Goal: Task Accomplishment & Management: Manage account settings

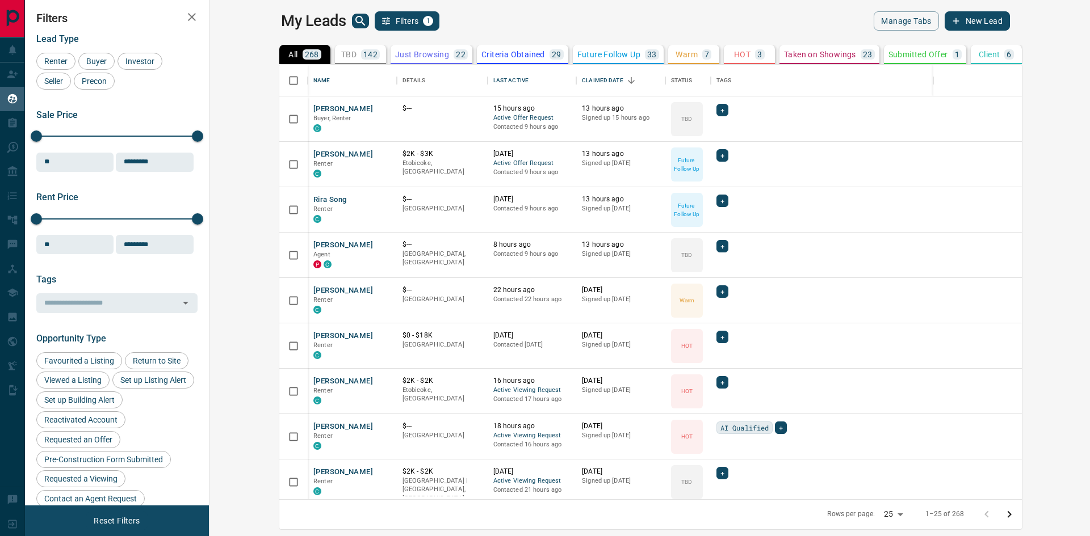
scroll to position [426, 867]
click at [313, 111] on button "[PERSON_NAME]" at bounding box center [343, 109] width 60 height 11
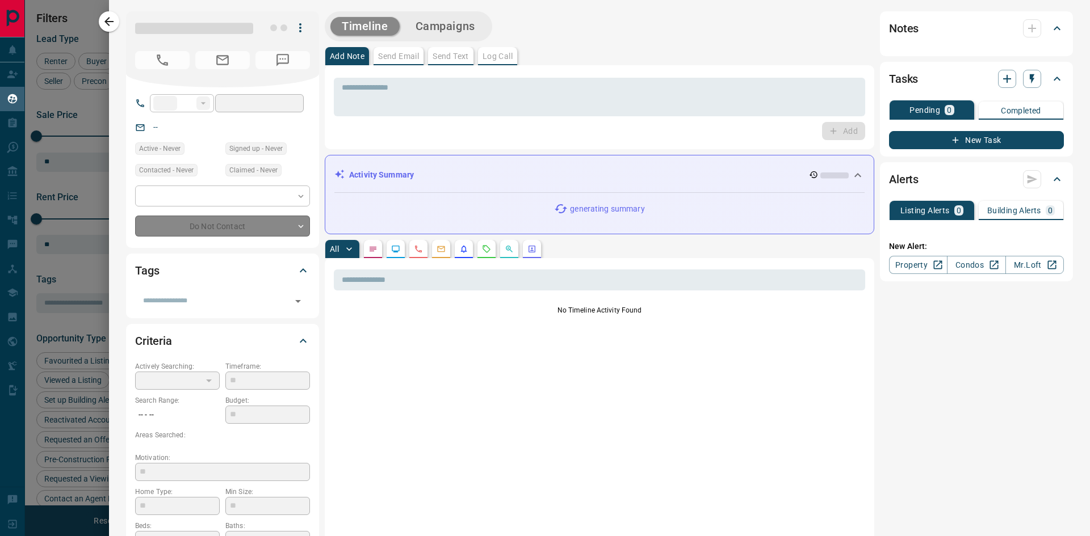
type input "**"
type input "**********"
type input "**"
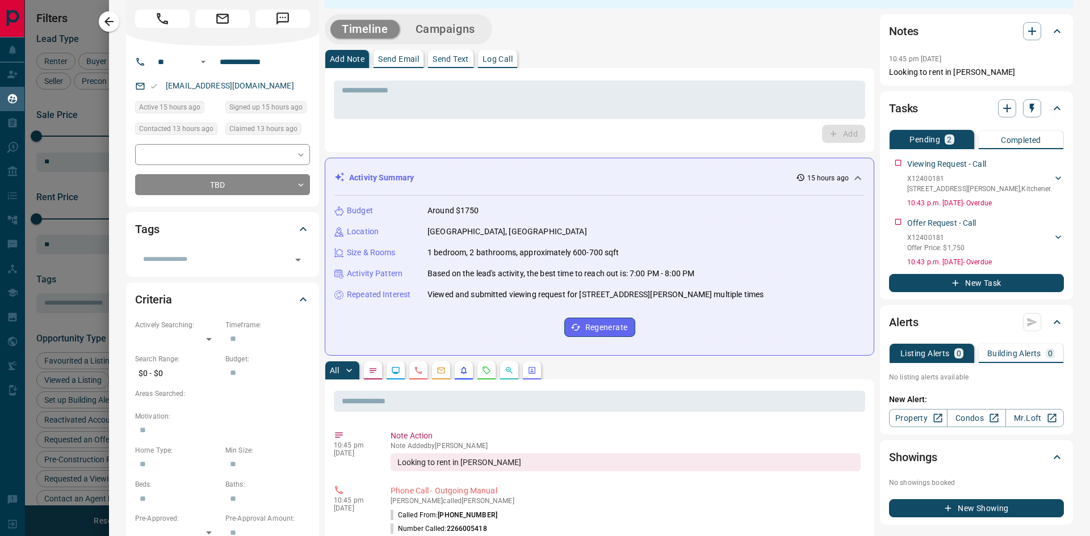
scroll to position [0, 0]
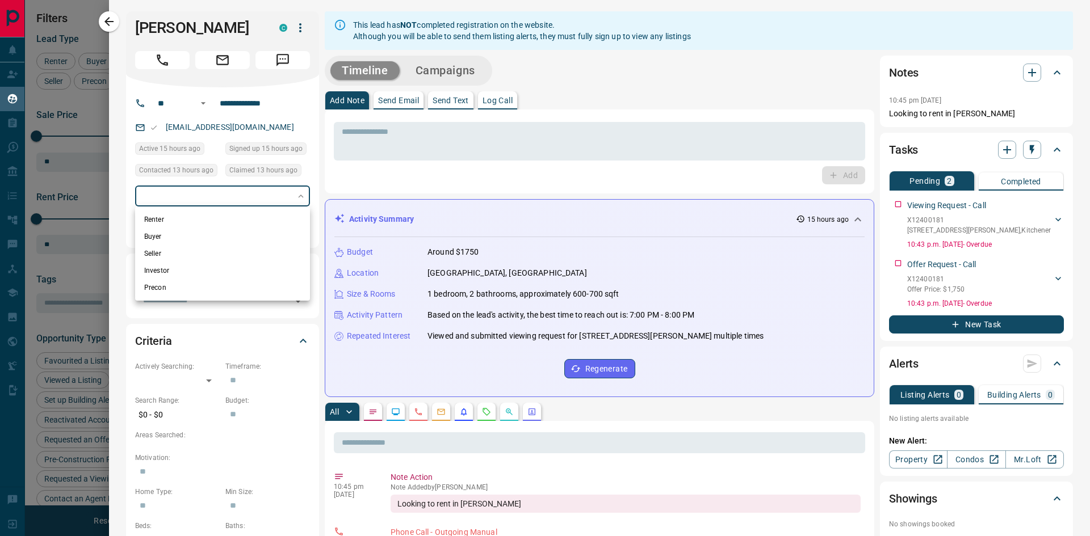
click at [260, 198] on body "Lead Transfers Claim Leads My Leads Tasks Opportunities Deals Campaigns Automat…" at bounding box center [545, 261] width 1090 height 522
click at [189, 217] on li "Renter" at bounding box center [222, 219] width 175 height 17
type input "**********"
click at [377, 184] on div at bounding box center [545, 268] width 1090 height 536
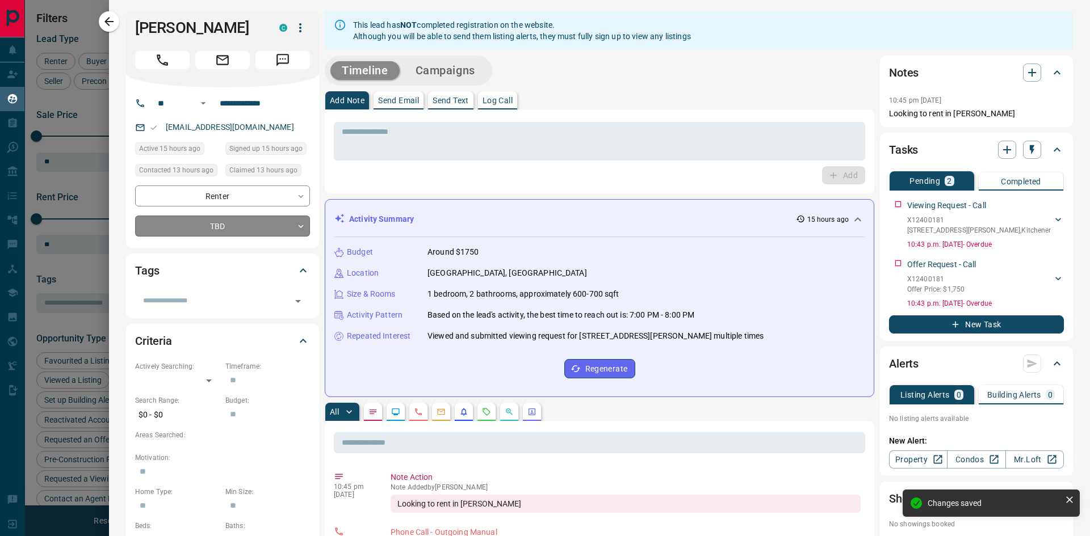
click at [253, 228] on body "Lead Transfers Claim Leads My Leads Tasks Opportunities Deals Campaigns Automat…" at bounding box center [545, 261] width 1090 height 522
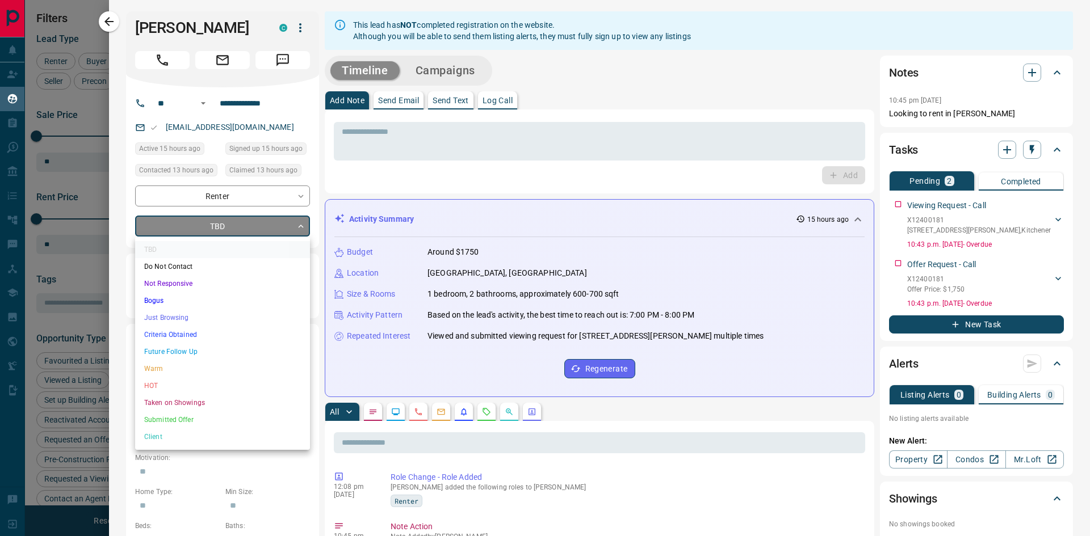
click at [412, 376] on div at bounding box center [545, 268] width 1090 height 536
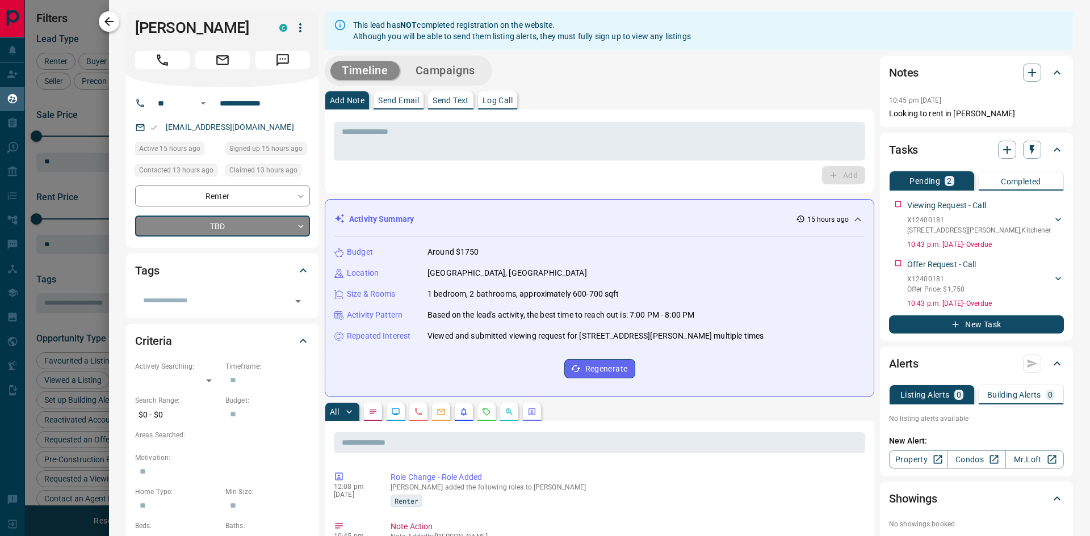
click at [114, 26] on icon "button" at bounding box center [109, 22] width 14 height 14
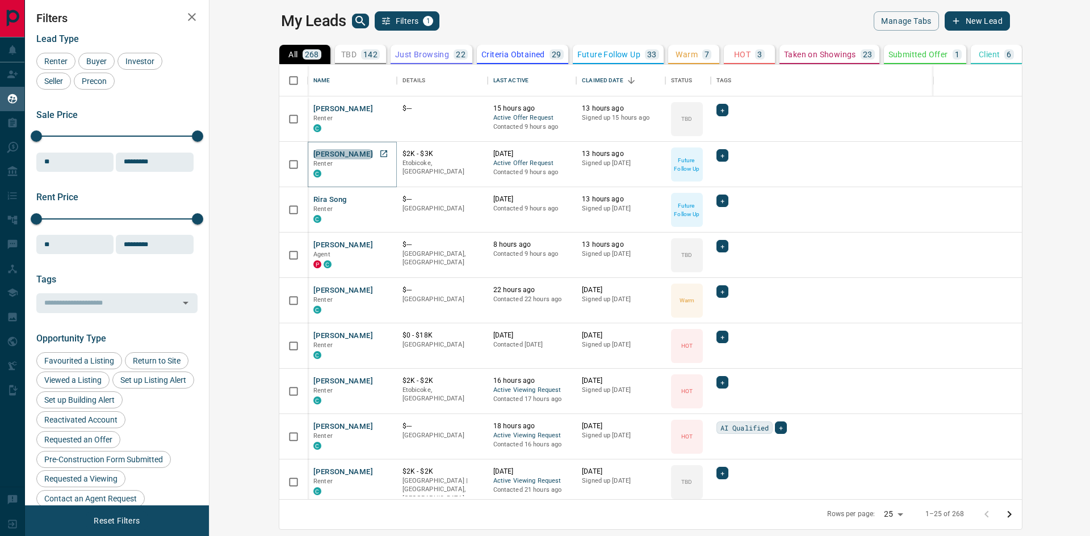
click at [313, 155] on button "[PERSON_NAME]" at bounding box center [343, 154] width 60 height 11
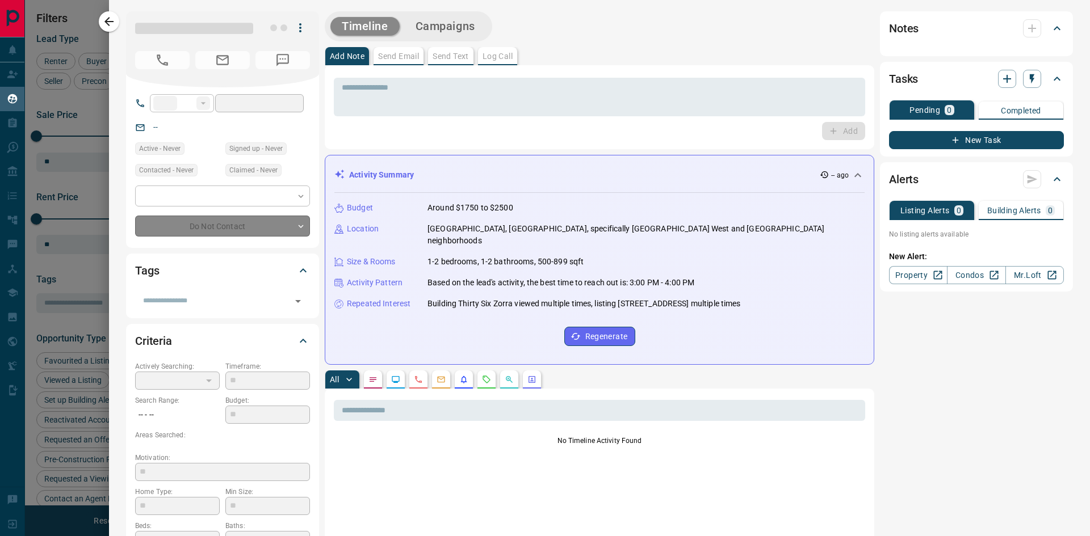
type input "**"
type input "**********"
type input "*"
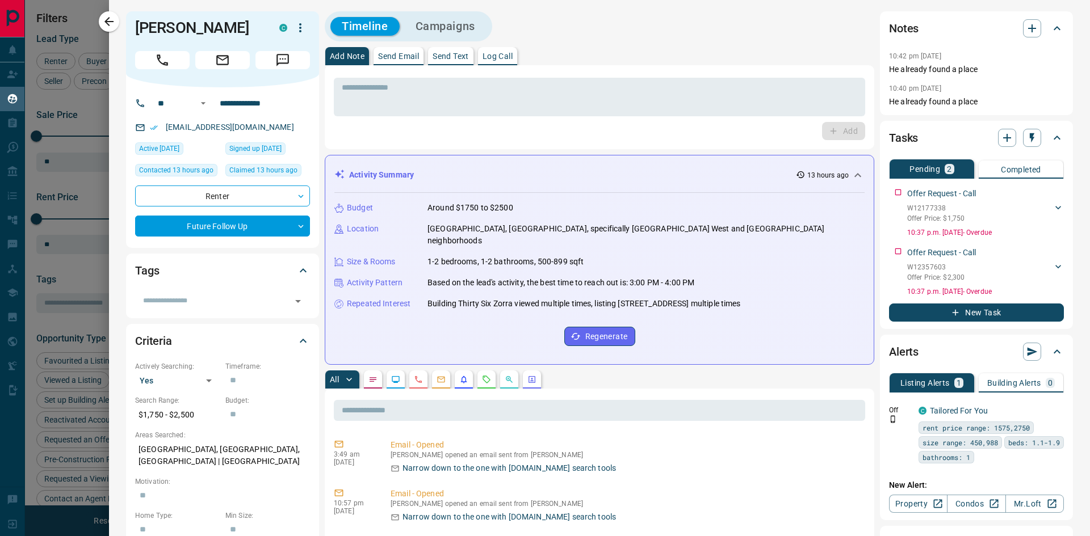
scroll to position [170, 0]
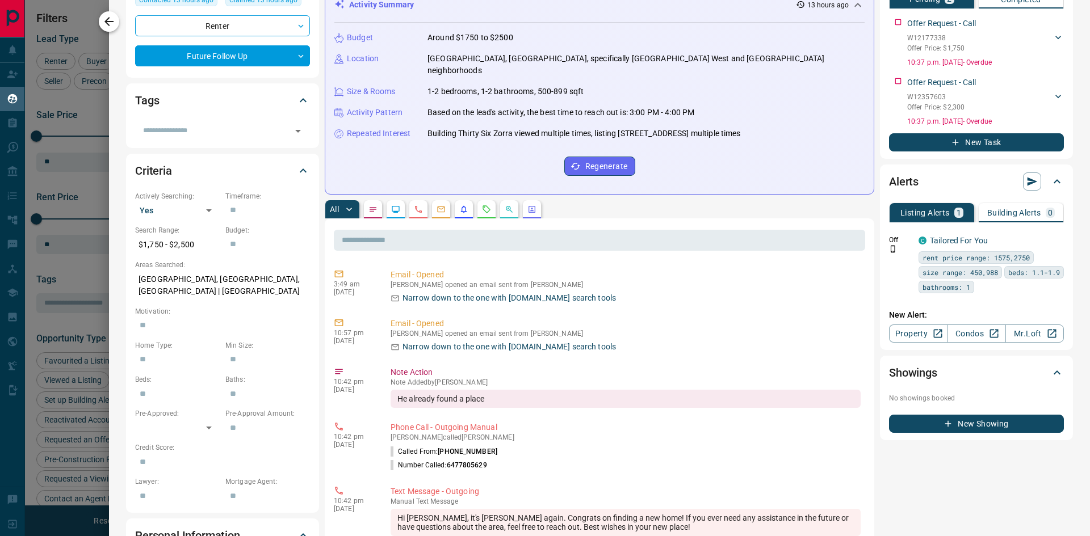
click at [115, 26] on icon "button" at bounding box center [109, 22] width 14 height 14
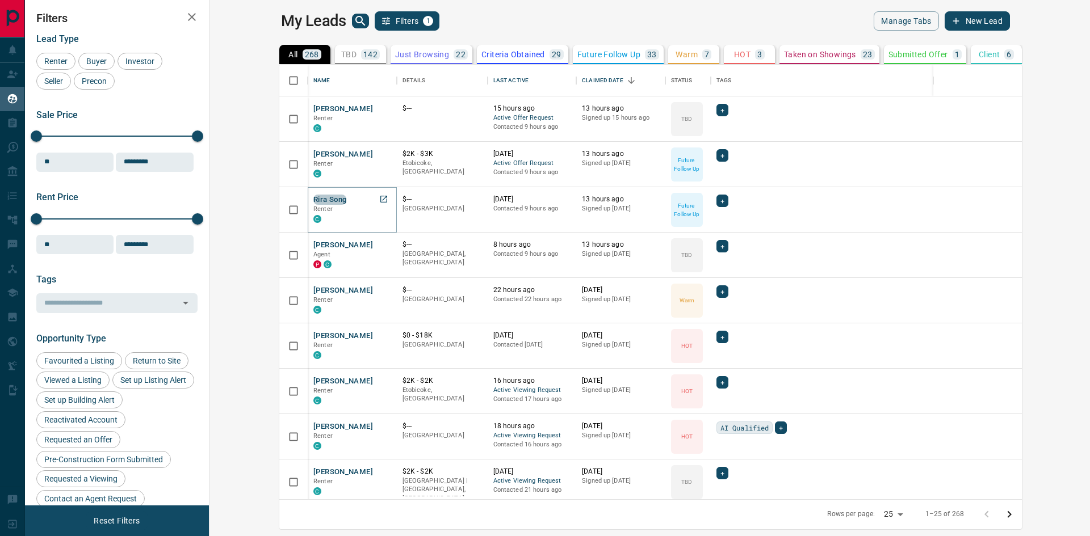
click at [313, 200] on button "Rira Song" at bounding box center [329, 200] width 33 height 11
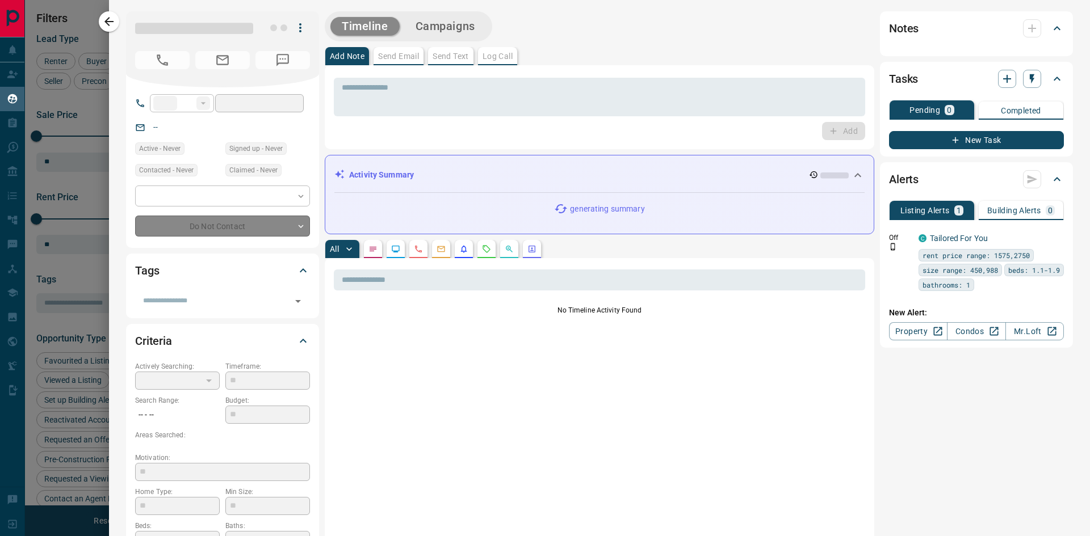
type input "**"
type input "**********"
type input "*"
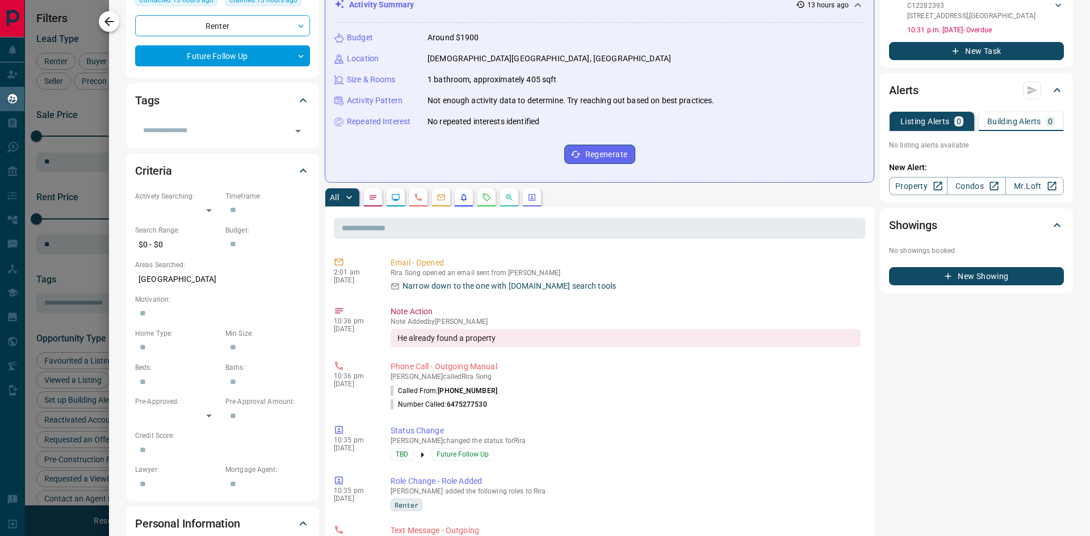
click at [112, 25] on icon "button" at bounding box center [109, 22] width 14 height 14
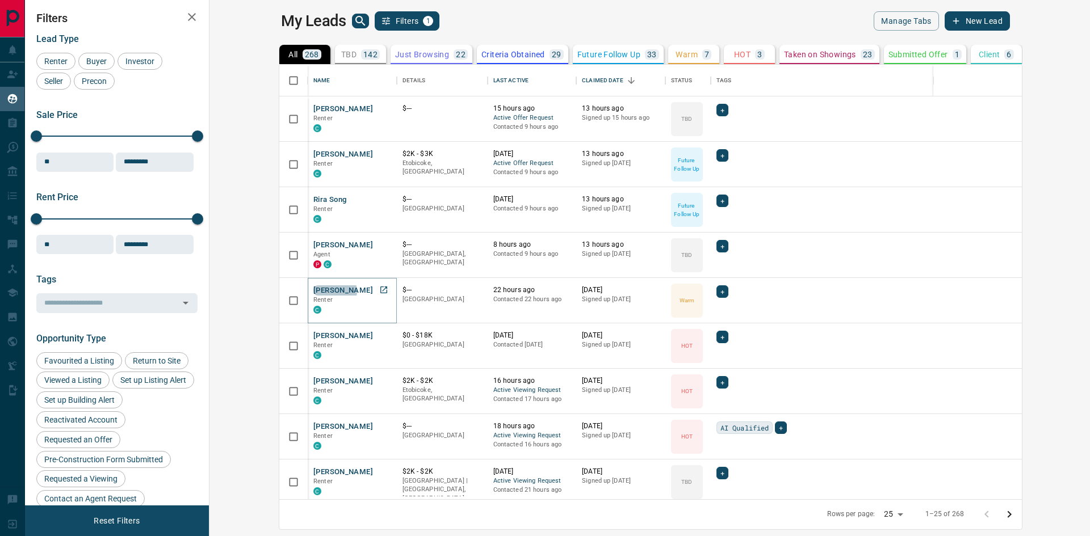
click at [313, 291] on button "[PERSON_NAME]" at bounding box center [343, 290] width 60 height 11
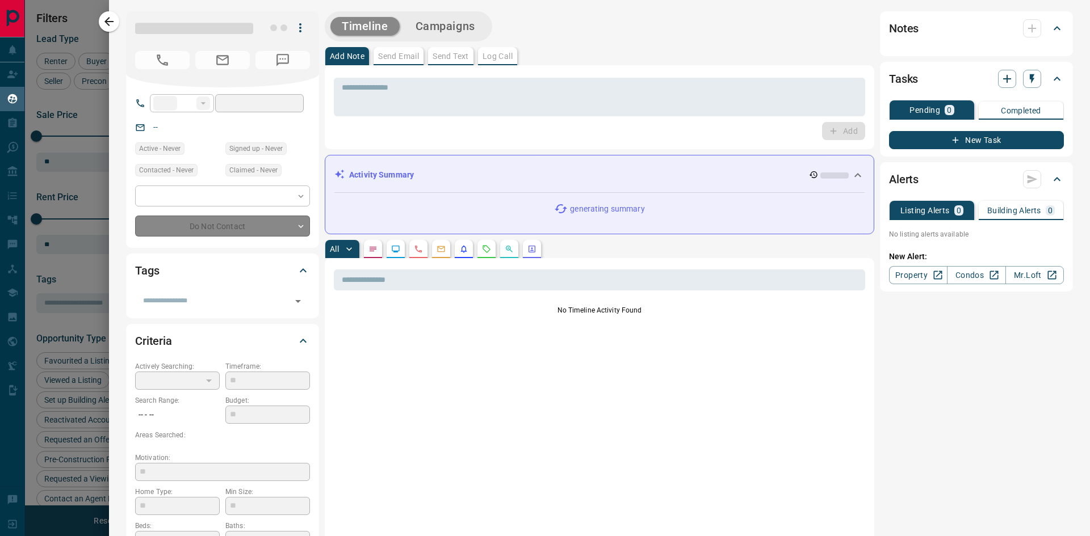
type input "**"
type input "**********"
type input "*"
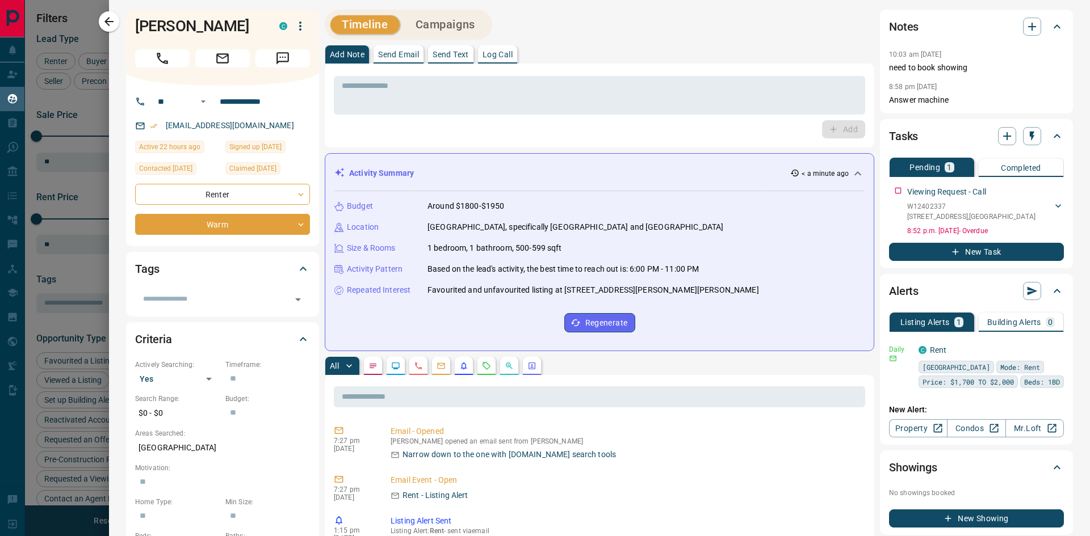
scroll to position [0, 0]
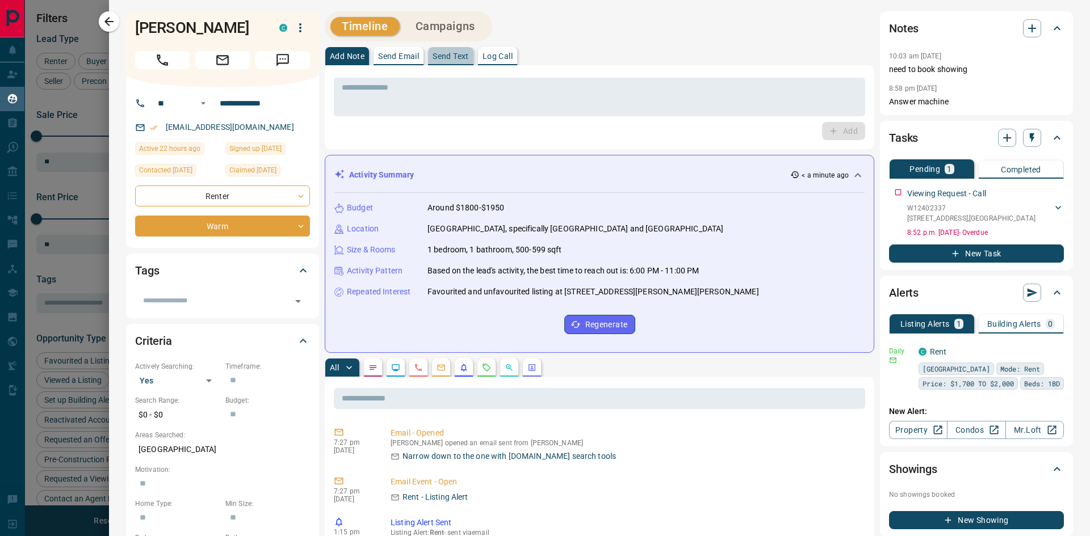
click at [450, 57] on p "Send Text" at bounding box center [450, 56] width 36 height 8
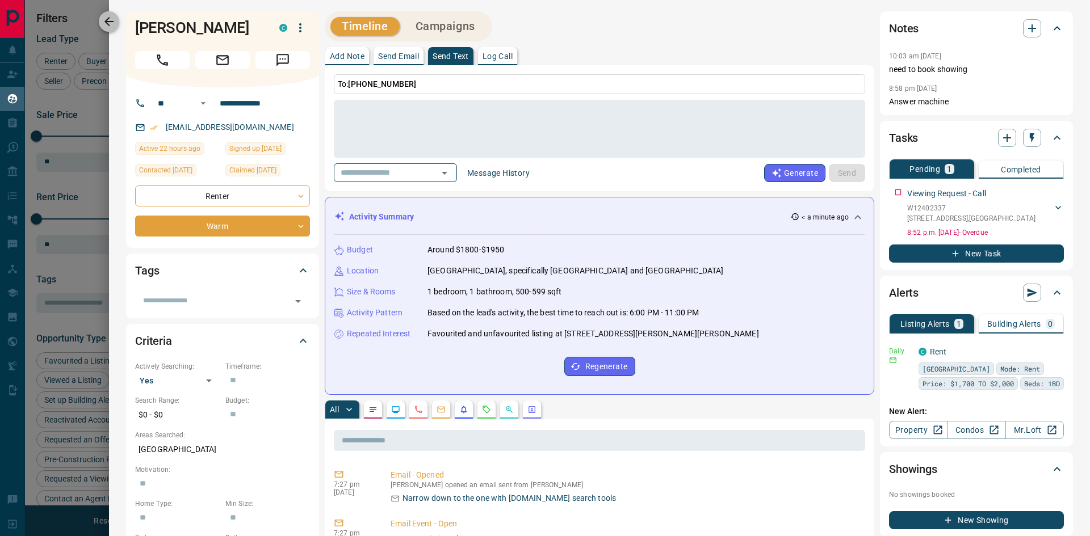
click at [111, 29] on button "button" at bounding box center [109, 21] width 20 height 20
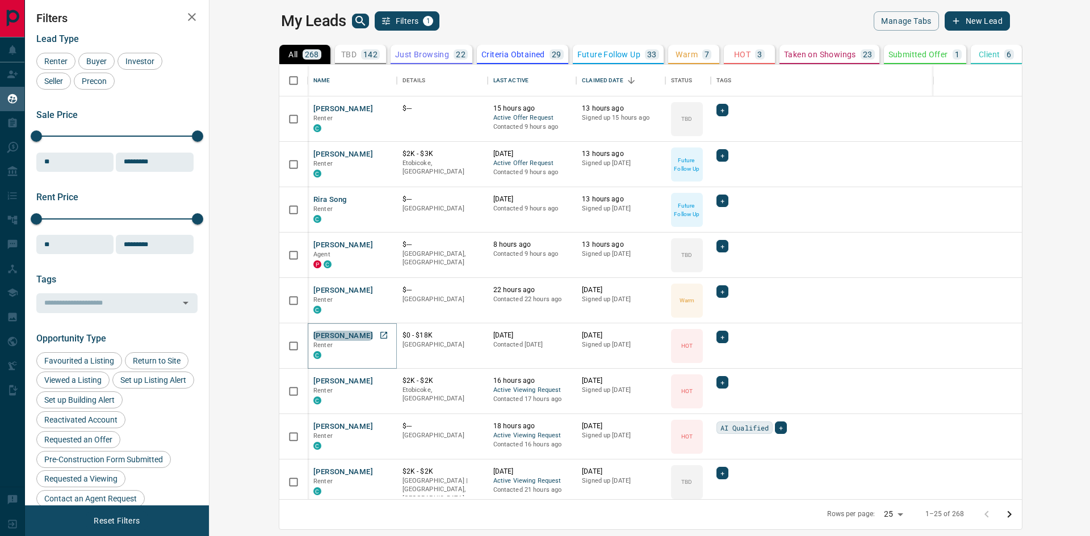
click at [313, 338] on button "[PERSON_NAME]" at bounding box center [343, 336] width 60 height 11
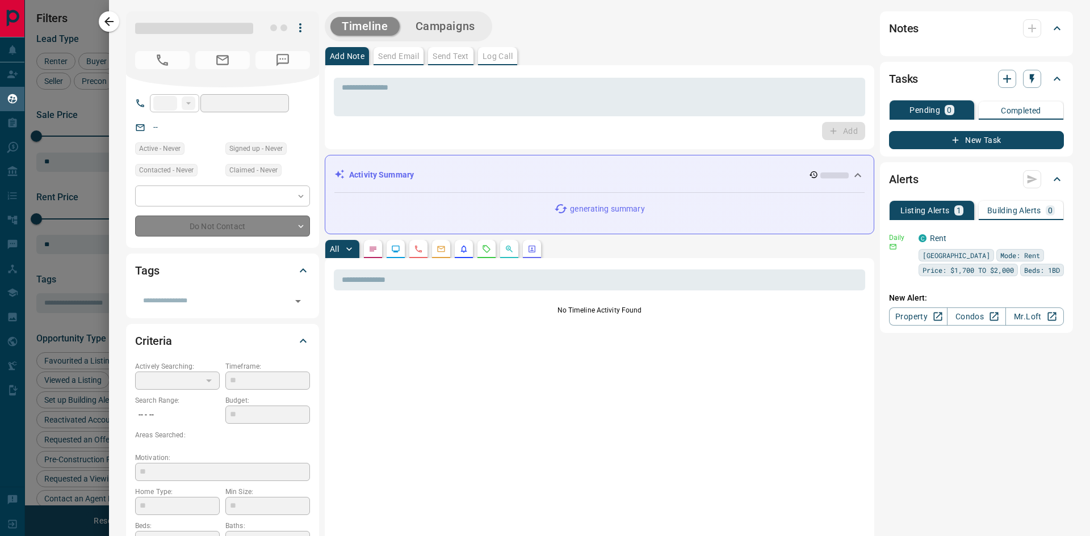
type input "**"
type input "**********"
type input "*"
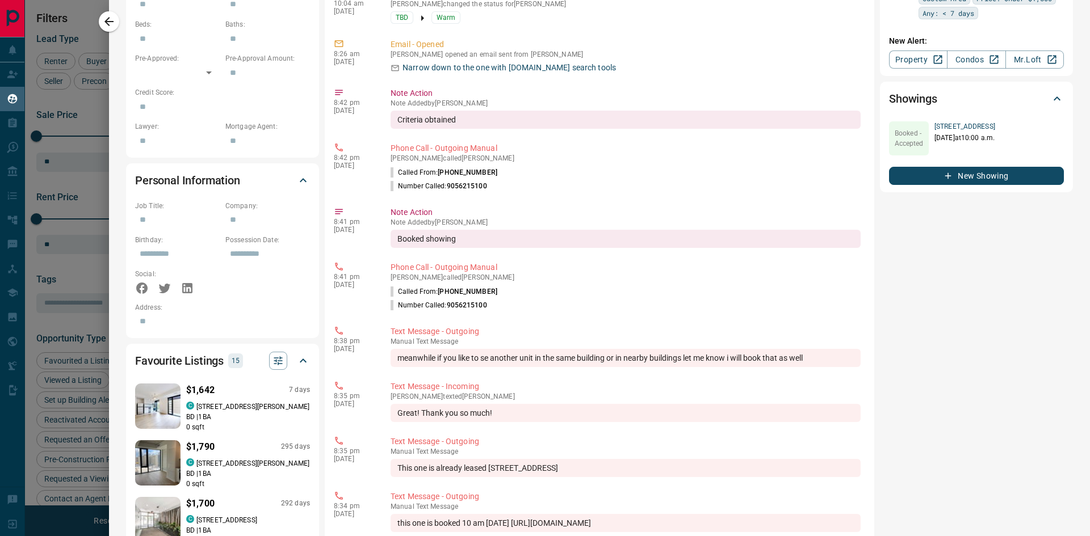
scroll to position [681, 0]
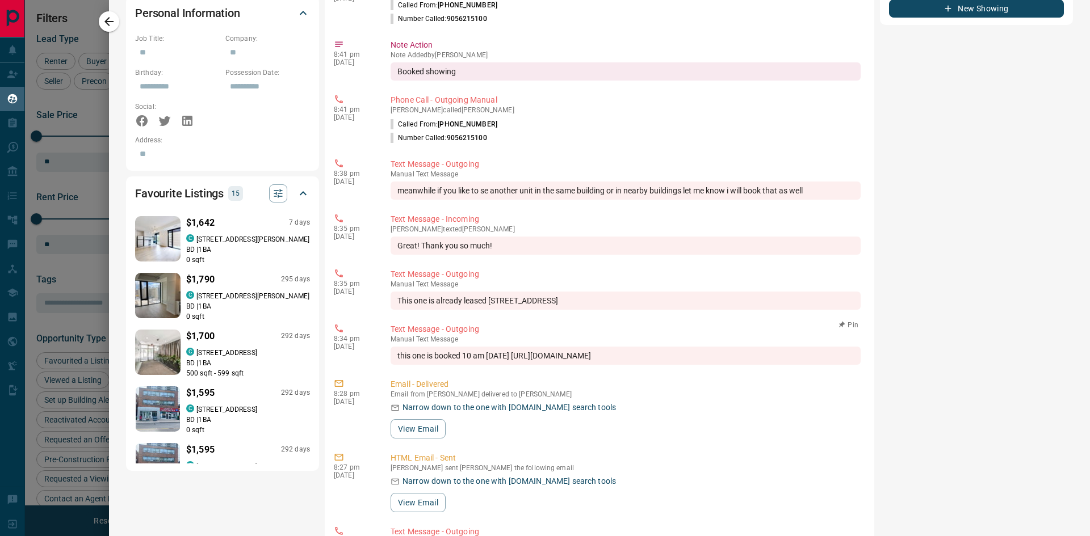
drag, startPoint x: 398, startPoint y: 357, endPoint x: 780, endPoint y: 364, distance: 382.1
click at [780, 364] on div "this one is booked 10 am [DATE] [URL][DOMAIN_NAME]" at bounding box center [625, 356] width 470 height 18
click at [78, 141] on div at bounding box center [545, 268] width 1090 height 536
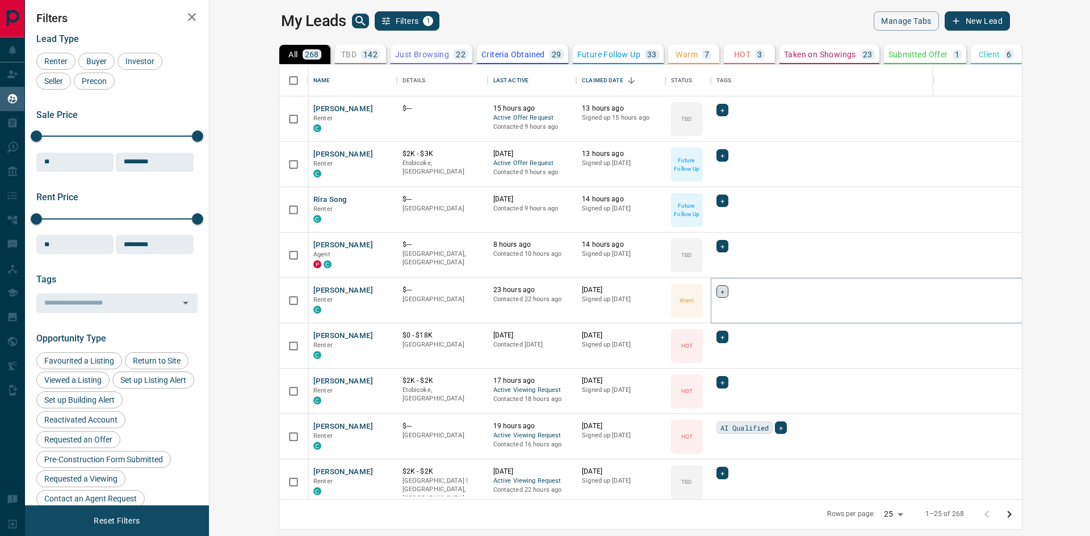
click at [716, 292] on div "+" at bounding box center [722, 291] width 12 height 12
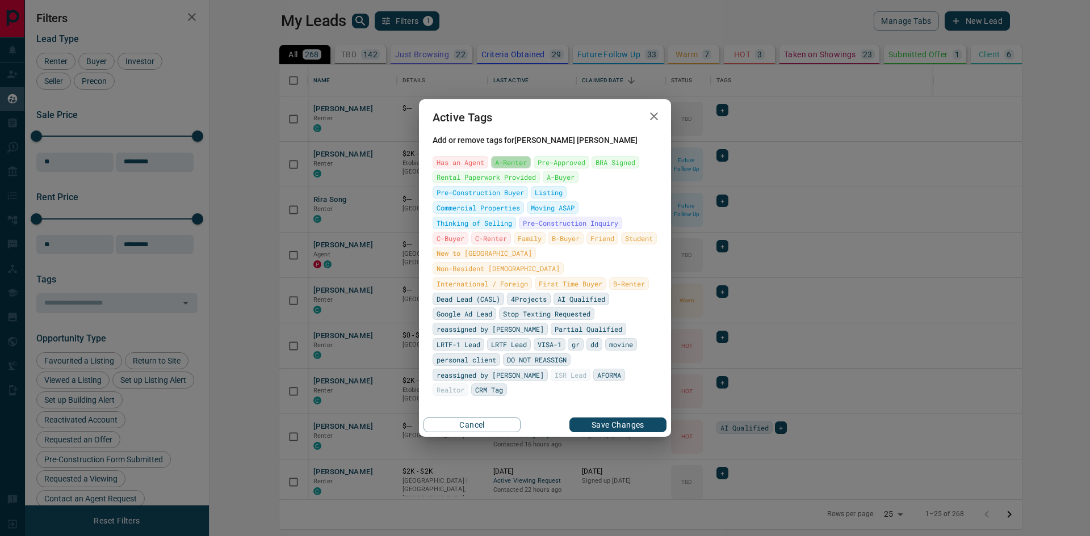
click at [510, 168] on span "A-Renter" at bounding box center [511, 162] width 32 height 11
click at [632, 418] on button "Save Changes" at bounding box center [617, 425] width 97 height 15
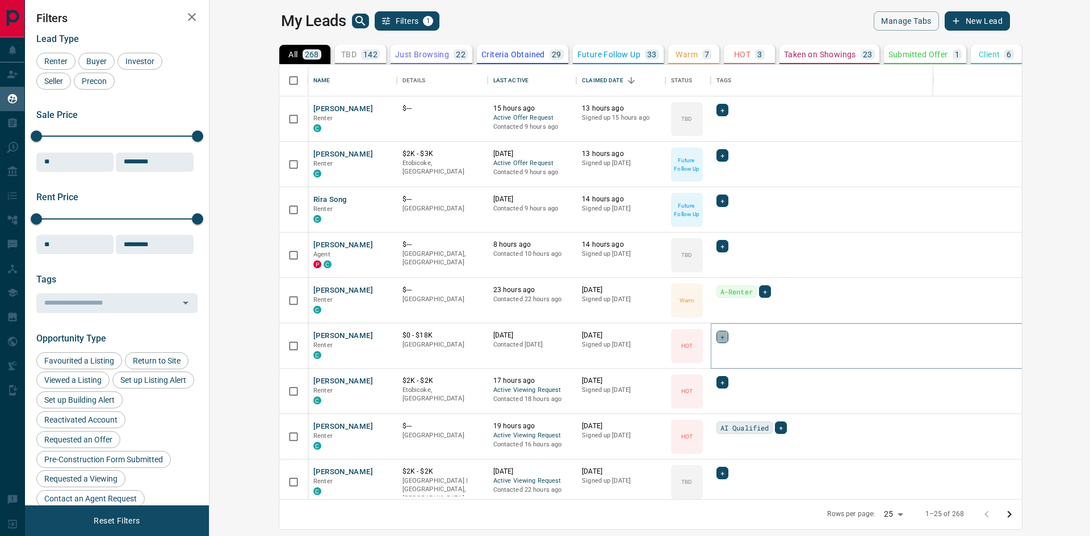
click at [720, 336] on span "+" at bounding box center [722, 336] width 4 height 11
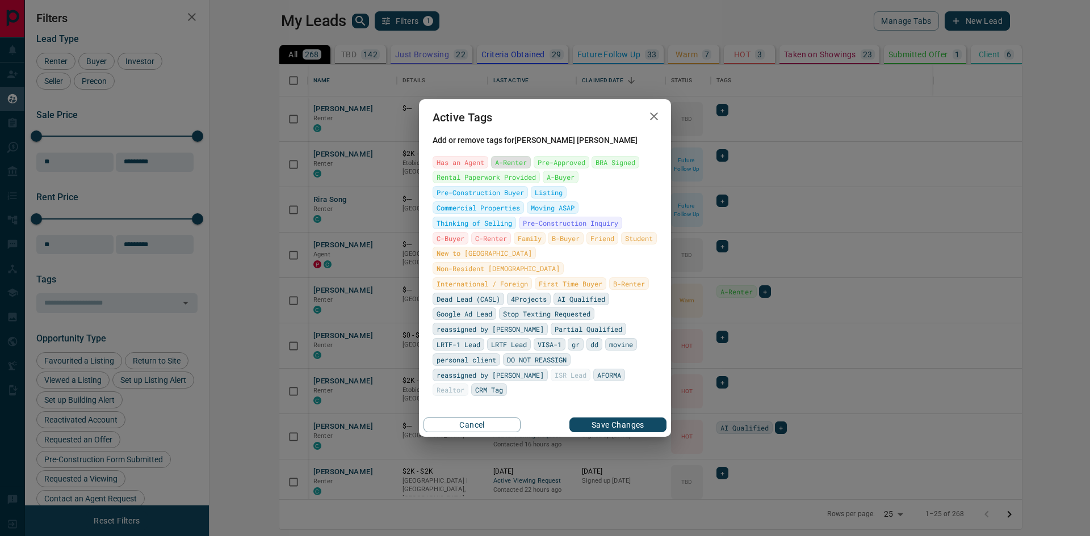
click at [510, 168] on span "A-Renter" at bounding box center [511, 162] width 32 height 11
click at [631, 418] on button "Save Changes" at bounding box center [617, 425] width 97 height 15
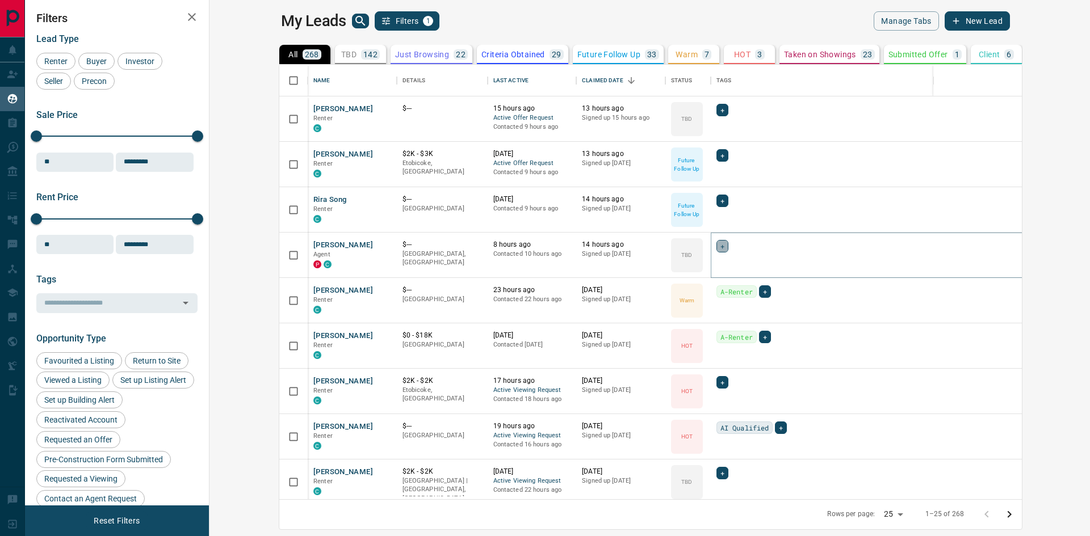
click at [716, 245] on div "+" at bounding box center [722, 246] width 12 height 12
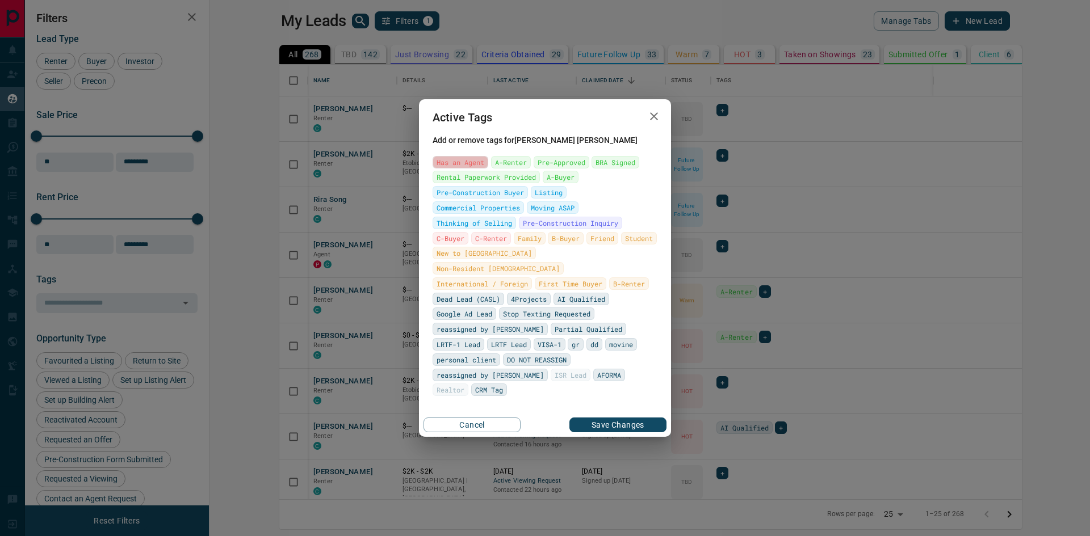
click at [462, 168] on span "Has an Agent" at bounding box center [460, 162] width 48 height 11
click at [623, 418] on button "Save Changes" at bounding box center [617, 425] width 97 height 15
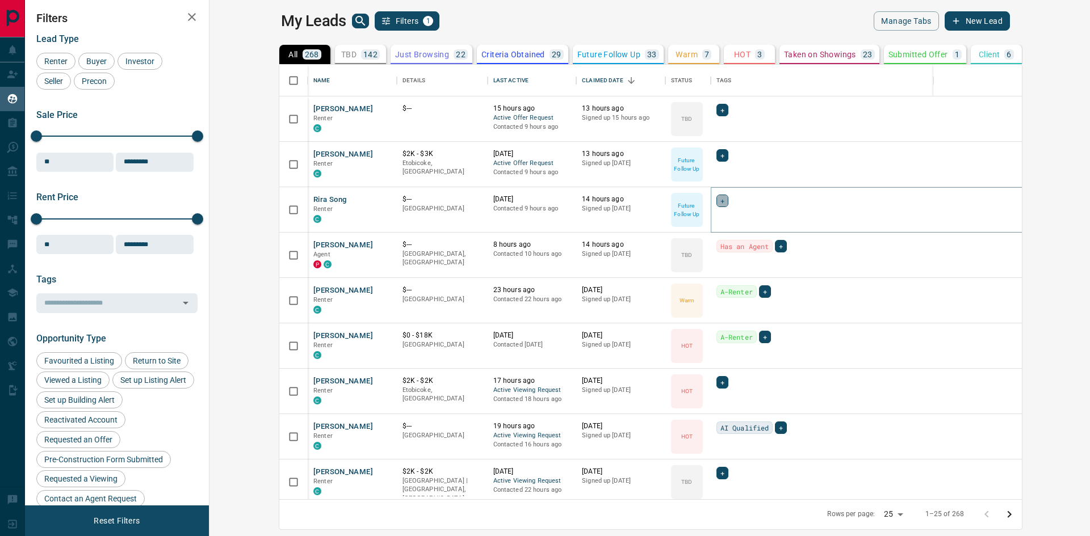
click at [720, 201] on span "+" at bounding box center [722, 200] width 4 height 11
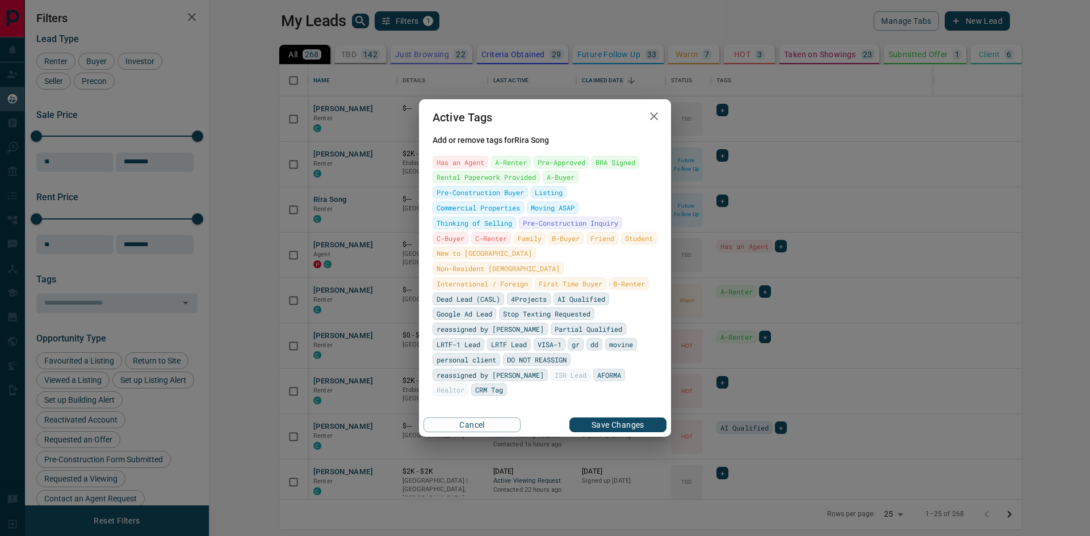
click at [759, 261] on div "Active Tags Add or remove tags for Rira Song Has an Agent A-Renter Pre-Approved…" at bounding box center [545, 268] width 1090 height 536
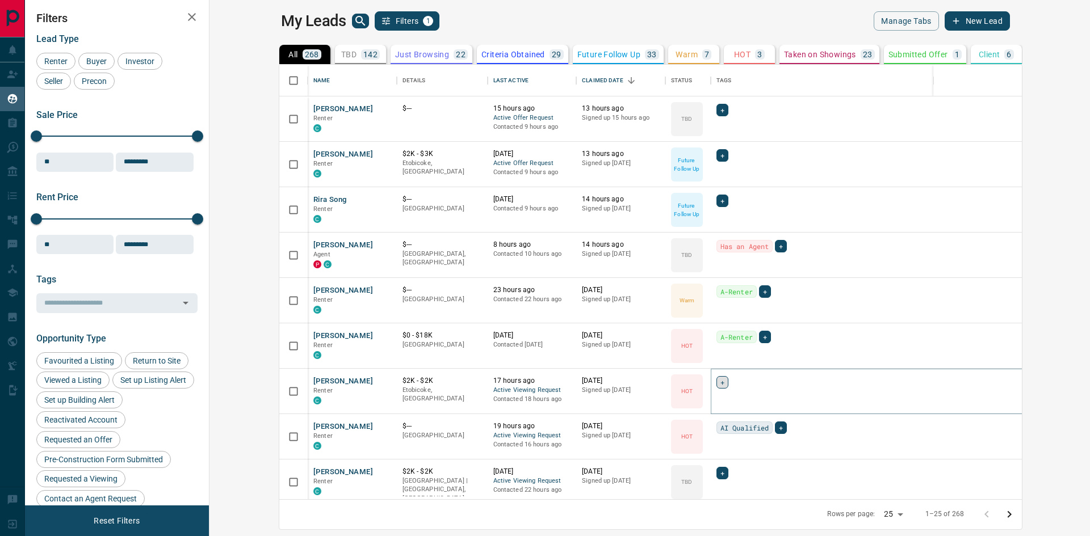
click at [720, 382] on span "+" at bounding box center [722, 382] width 4 height 11
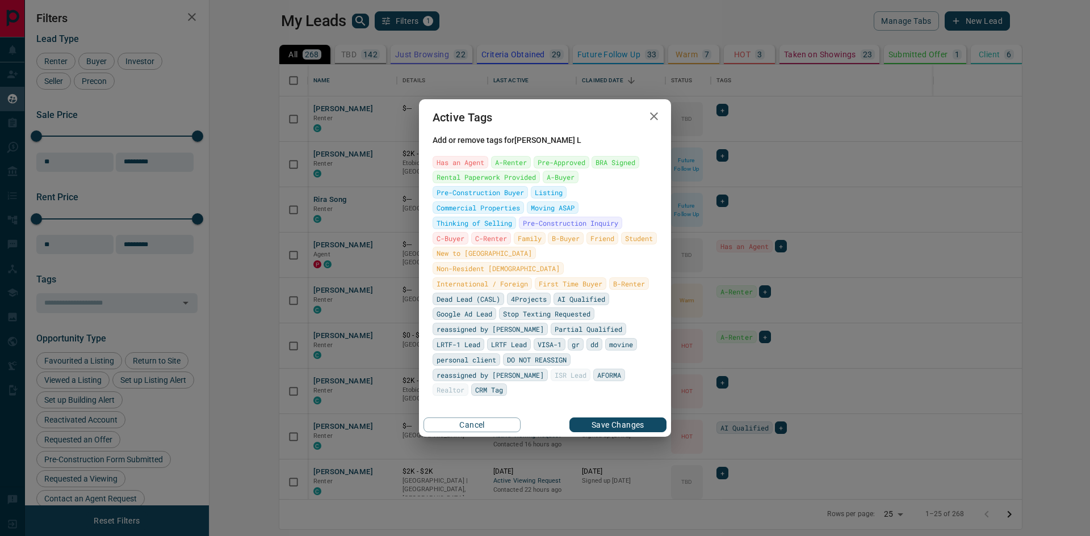
click at [733, 364] on div "Active Tags Add or remove tags for [PERSON_NAME] Has an Agent A-Renter Pre-Appr…" at bounding box center [545, 268] width 1090 height 536
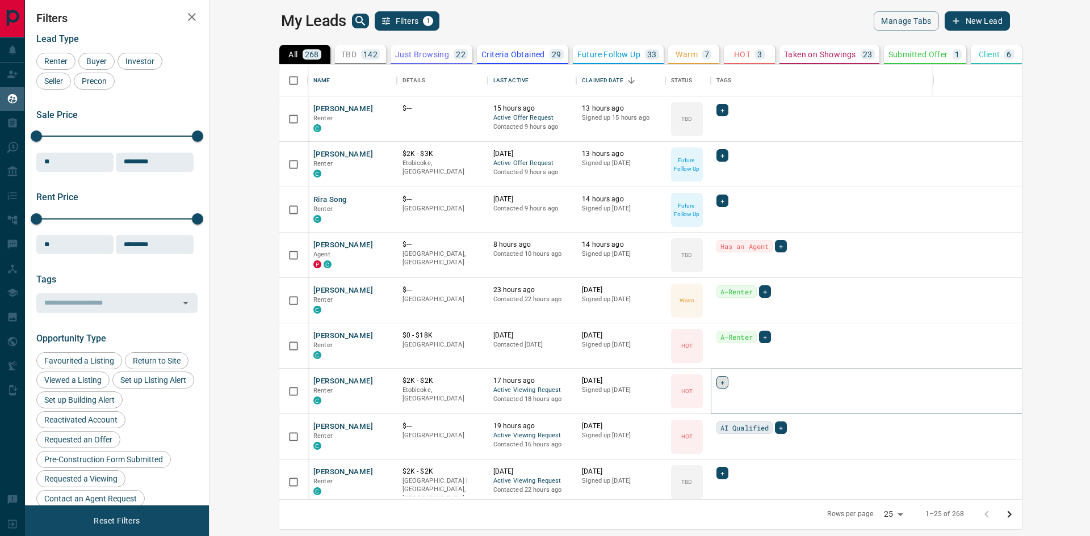
click at [720, 381] on span "+" at bounding box center [722, 382] width 4 height 11
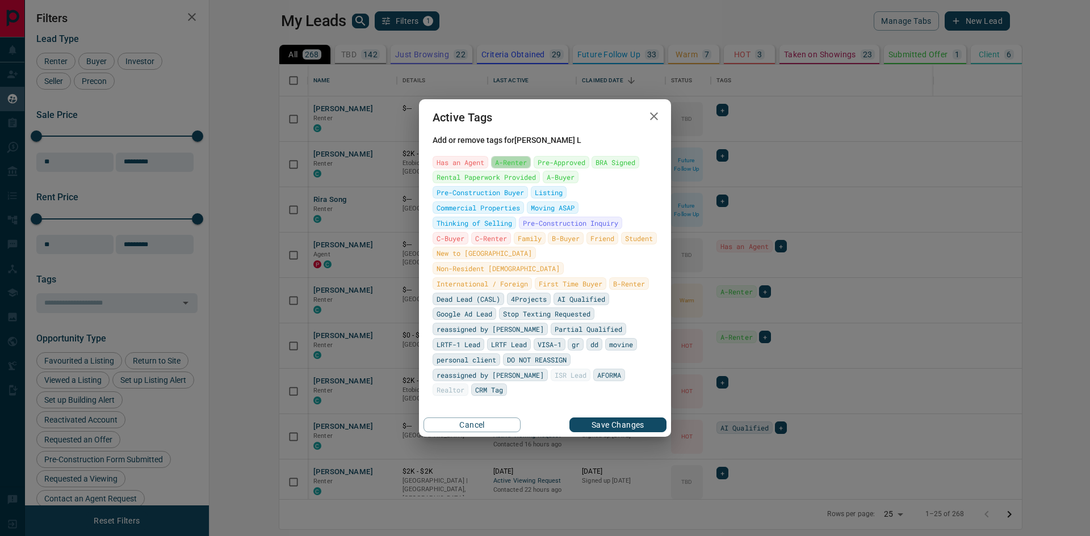
click at [508, 168] on span "A-Renter" at bounding box center [511, 162] width 32 height 11
click at [650, 418] on button "Save Changes" at bounding box center [617, 425] width 97 height 15
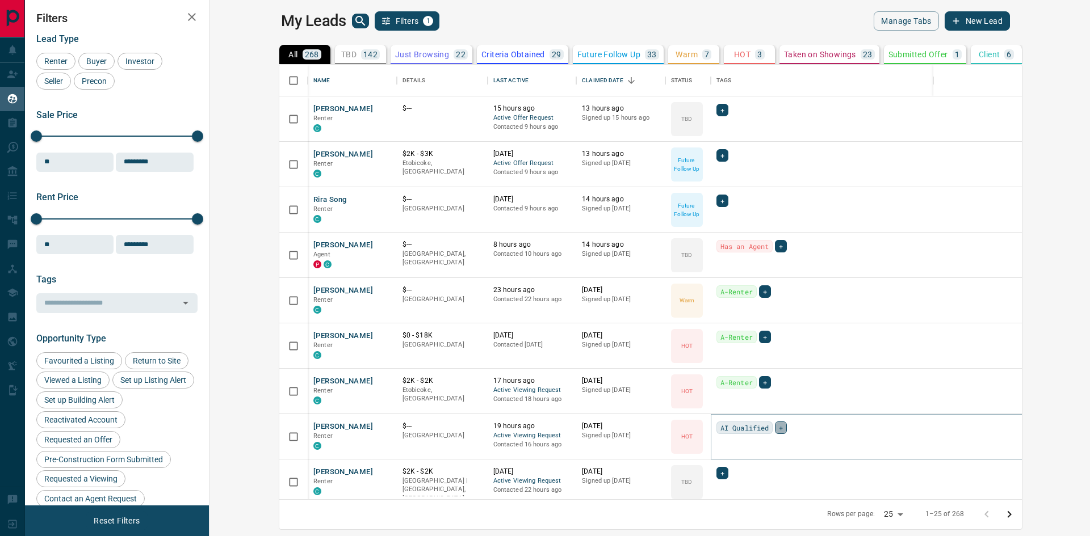
click at [775, 431] on div "+" at bounding box center [781, 428] width 12 height 12
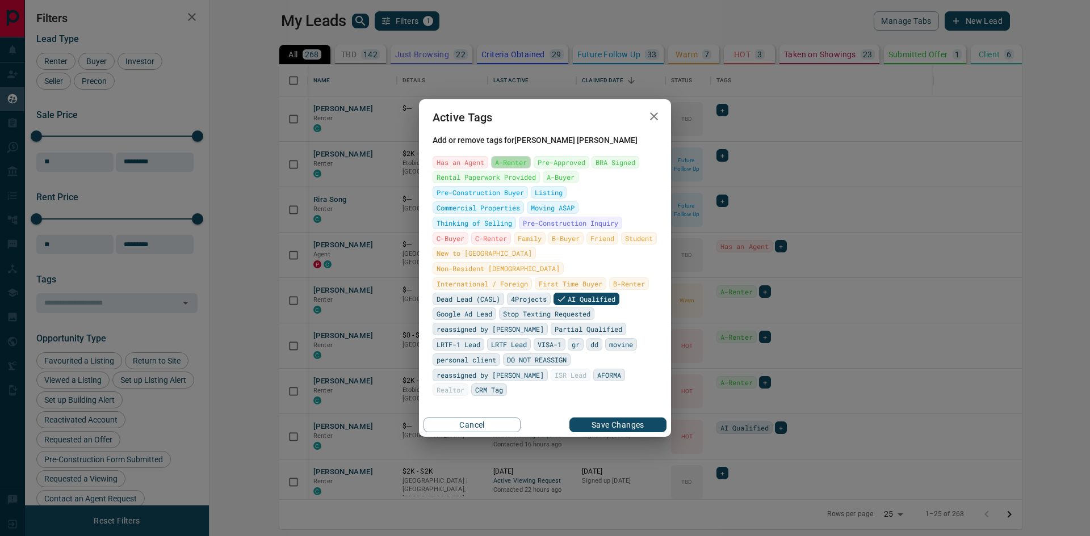
click at [513, 168] on span "A-Renter" at bounding box center [511, 162] width 32 height 11
click at [642, 418] on button "Save Changes" at bounding box center [617, 425] width 97 height 15
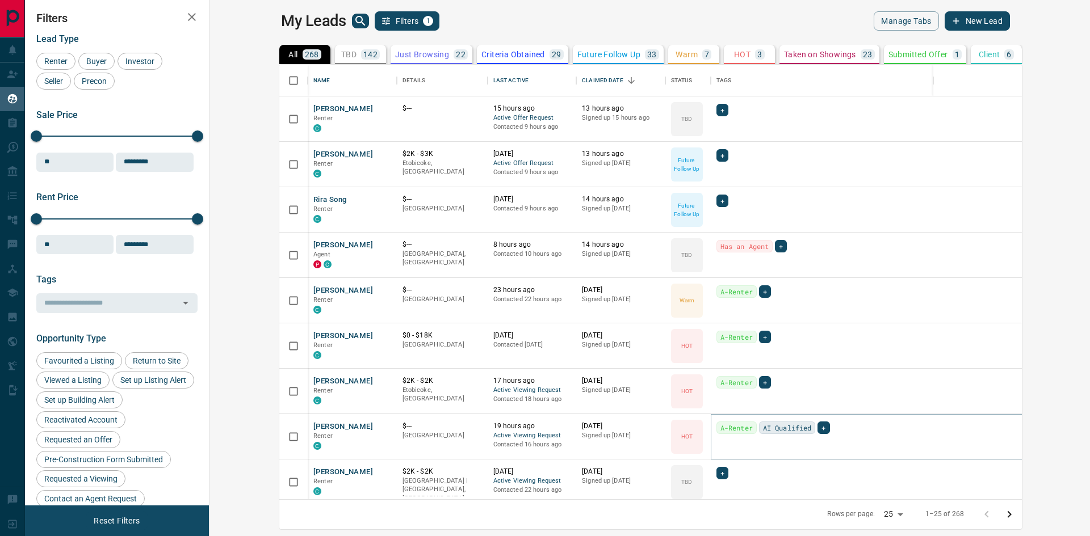
scroll to position [170, 0]
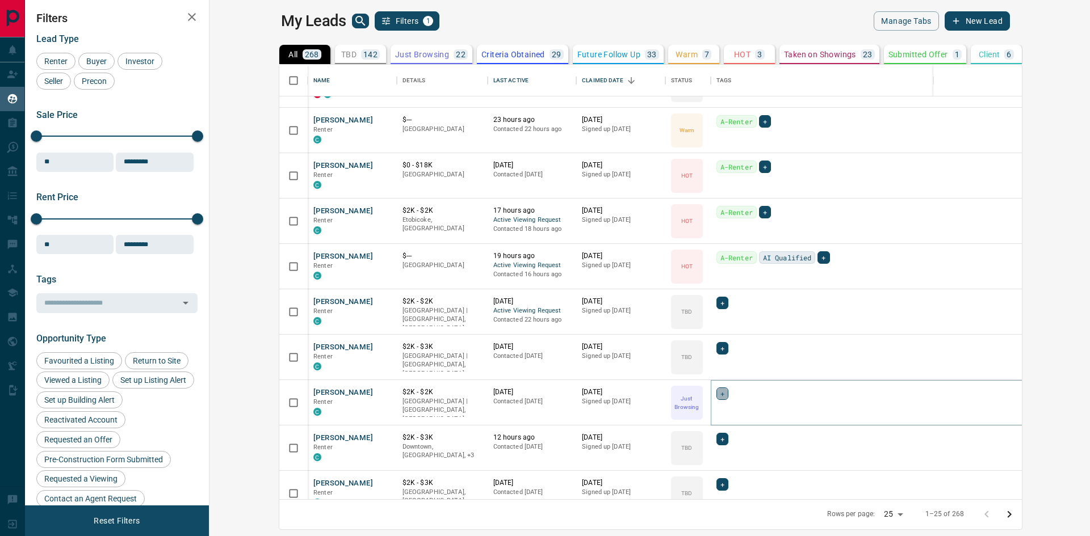
click at [720, 395] on span "+" at bounding box center [722, 393] width 4 height 11
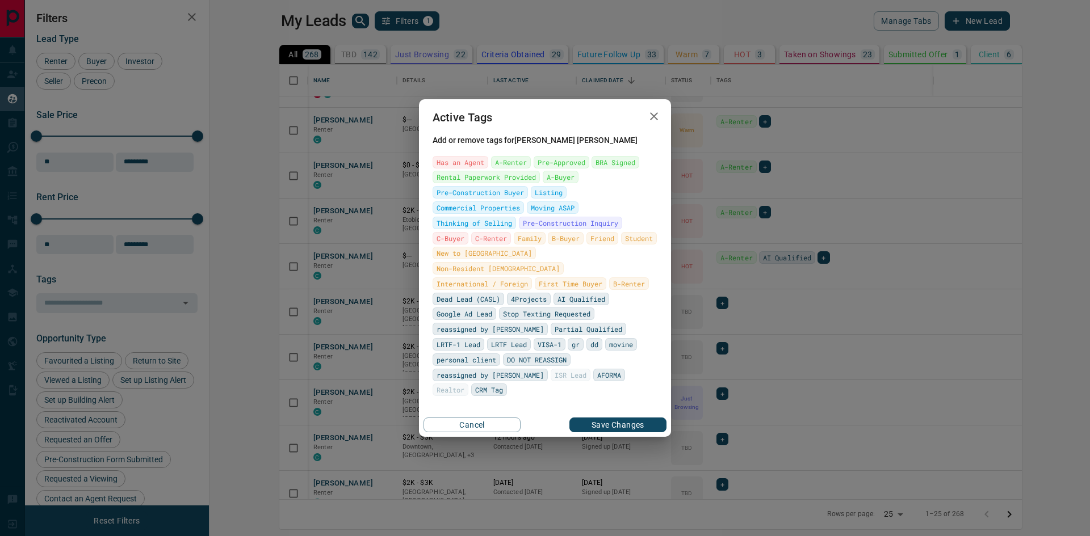
click at [398, 279] on div "Active Tags Add or remove tags for [PERSON_NAME] Has an Agent A-Renter Pre-Appr…" at bounding box center [545, 268] width 1090 height 536
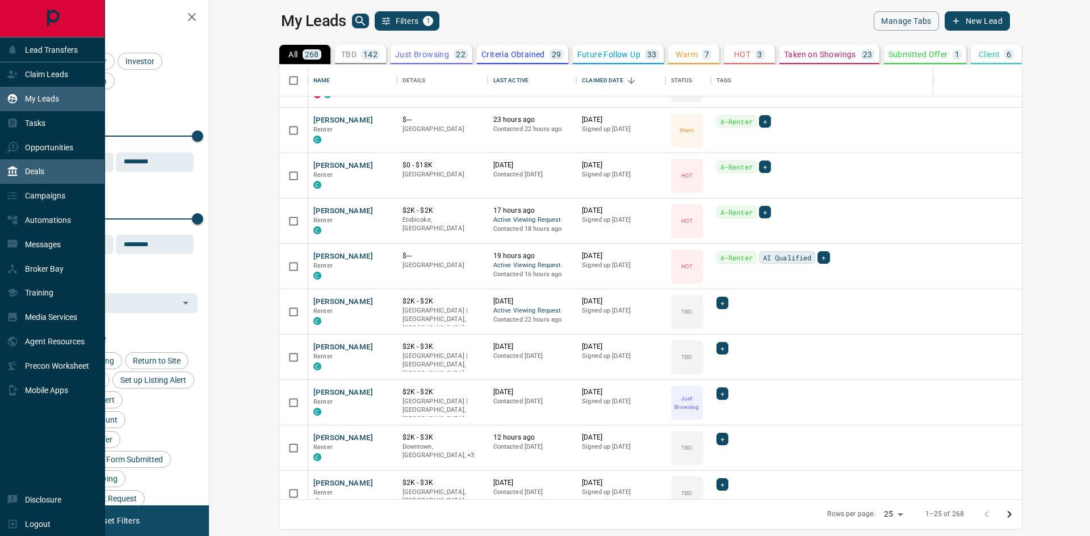
click at [37, 176] on p "Deals" at bounding box center [34, 171] width 19 height 9
